Goal: Check status: Check status

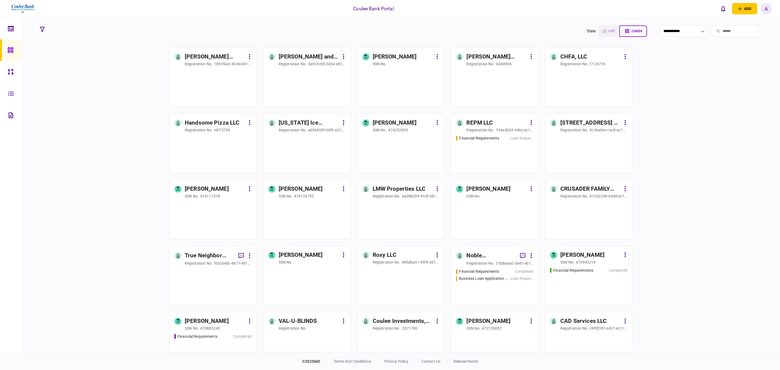
click at [738, 29] on input "search" at bounding box center [735, 30] width 48 height 11
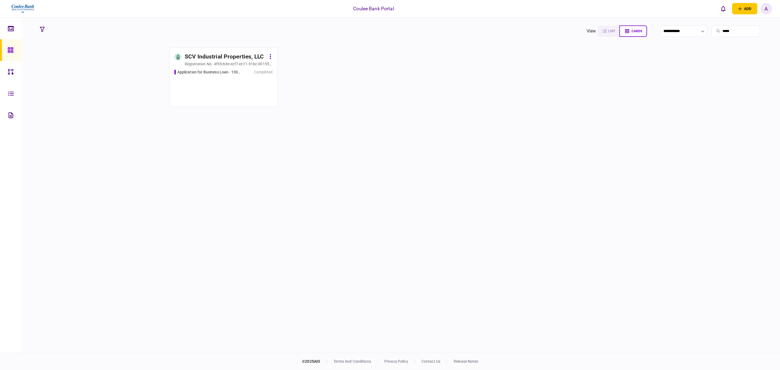
type input "*****"
click at [231, 71] on div "Application for Business Loan - 1304542" at bounding box center [208, 72] width 63 height 6
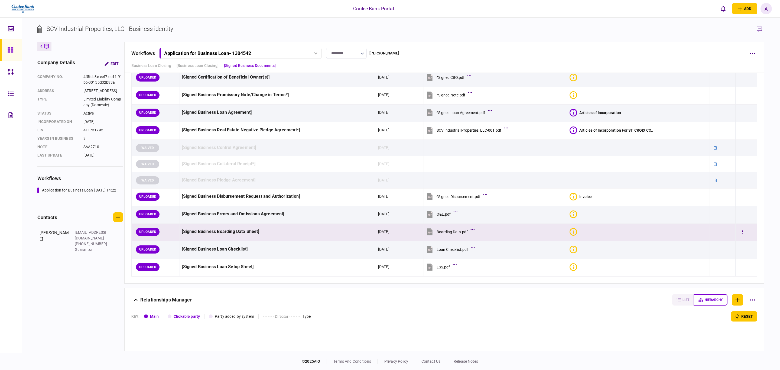
scroll to position [203, 0]
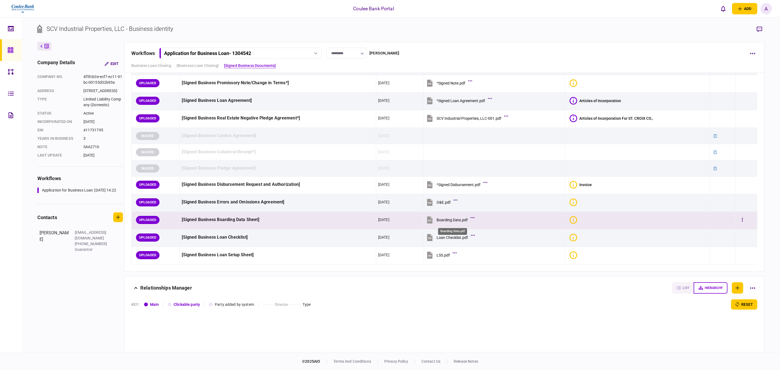
click at [444, 221] on div "Boarding Data.pdf" at bounding box center [452, 220] width 31 height 4
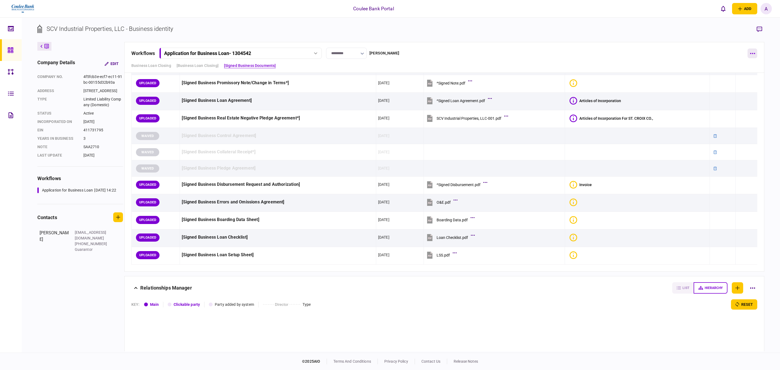
click at [755, 55] on button "button" at bounding box center [752, 53] width 10 height 10
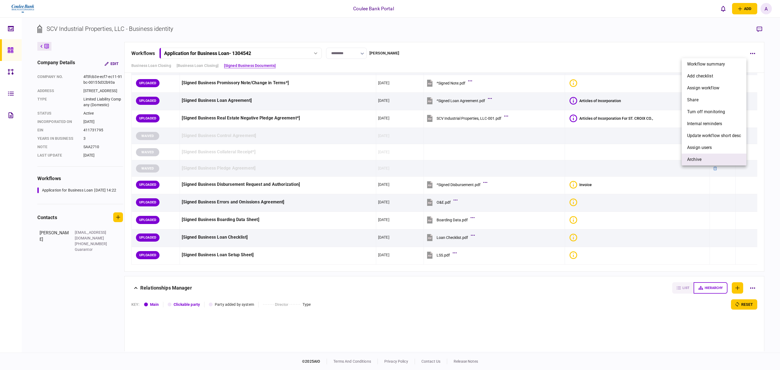
click at [698, 158] on span "archive" at bounding box center [694, 159] width 14 height 6
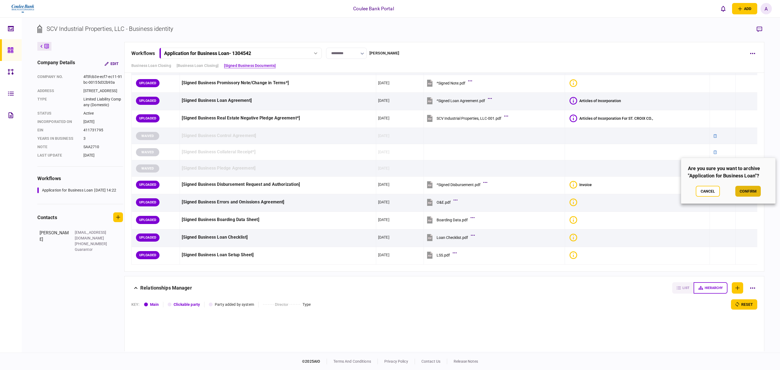
click at [745, 192] on button "confirm" at bounding box center [747, 191] width 25 height 11
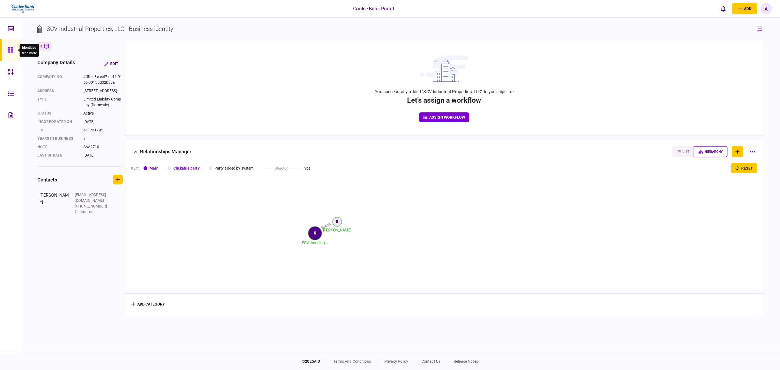
click at [14, 49] on div at bounding box center [12, 50] width 9 height 22
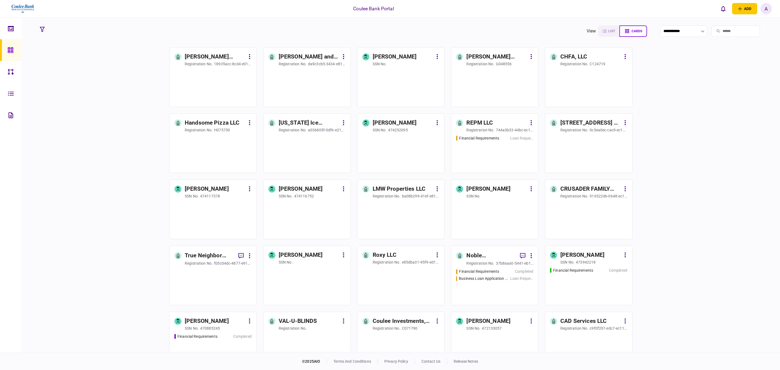
click at [727, 31] on input "search" at bounding box center [735, 30] width 48 height 11
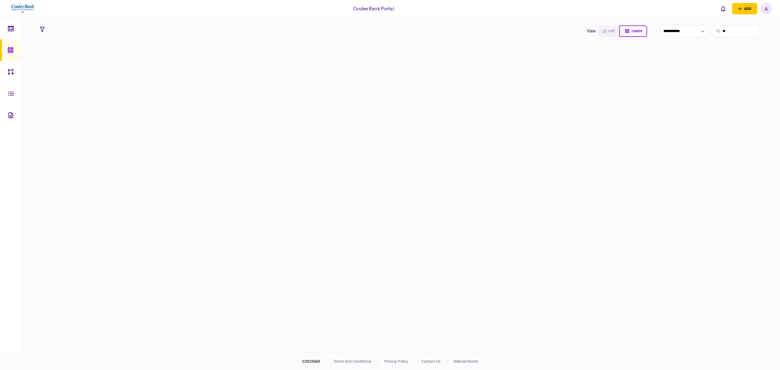
type input "*"
type input "*****"
